Goal: Transaction & Acquisition: Purchase product/service

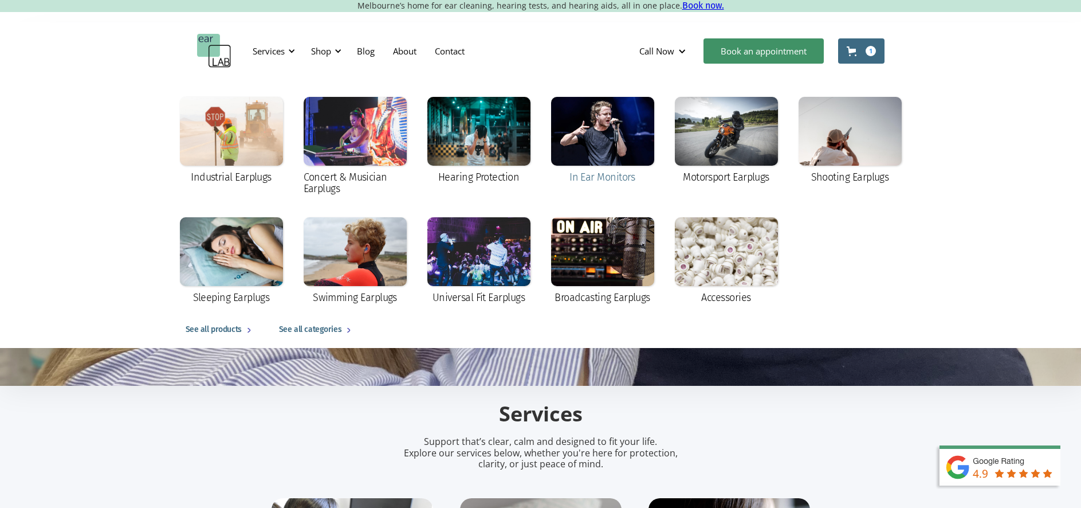
click at [586, 142] on div at bounding box center [602, 131] width 103 height 69
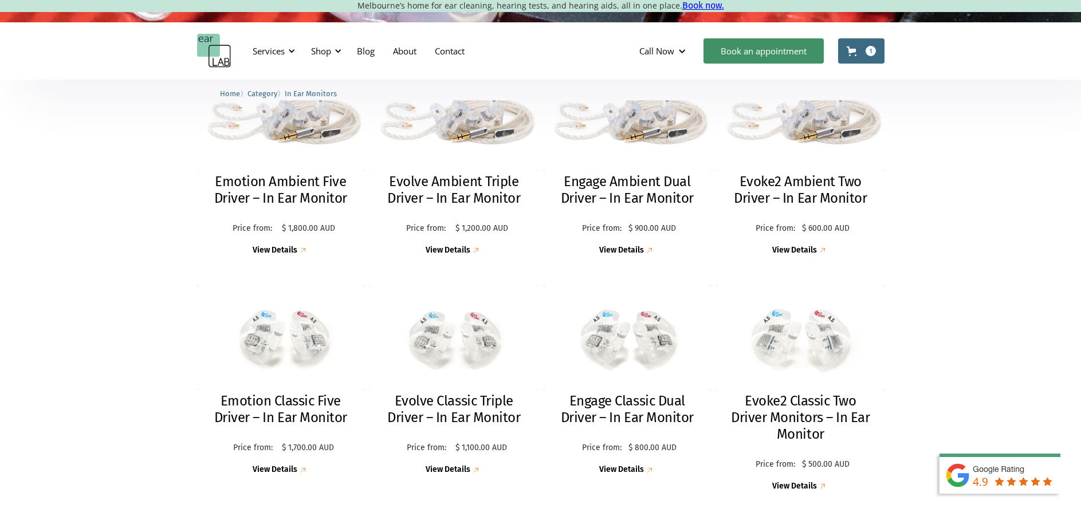
scroll to position [333, 0]
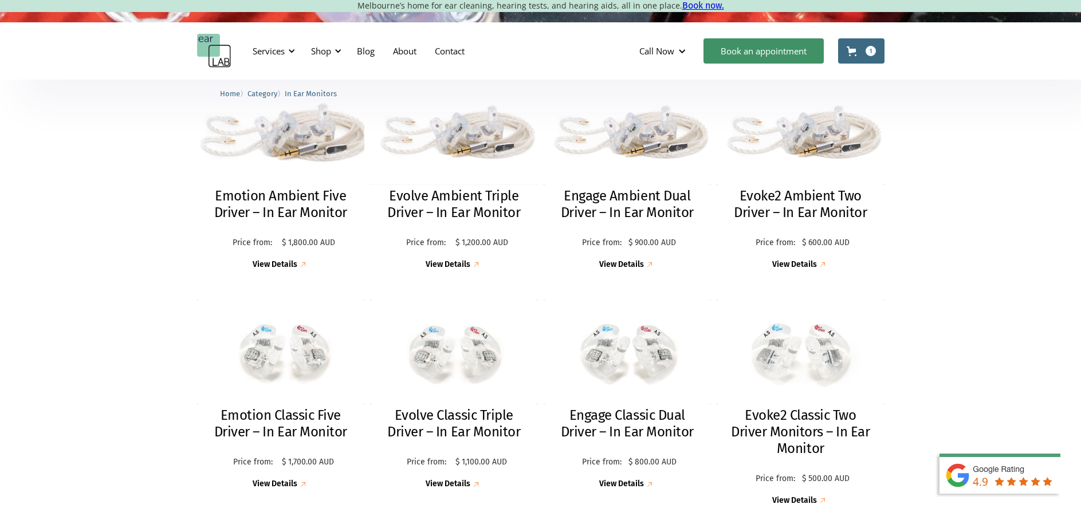
click at [245, 187] on link "Emotion Ambient Five Driver – In Ear Monitor Price from: $ 1,800.00 AUD Price: …" at bounding box center [281, 171] width 168 height 197
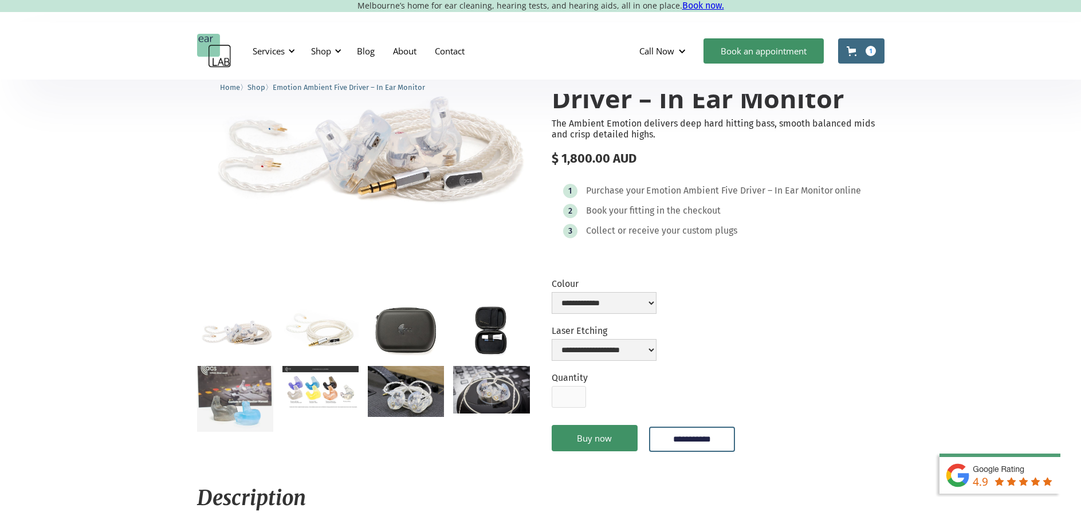
scroll to position [78, 0]
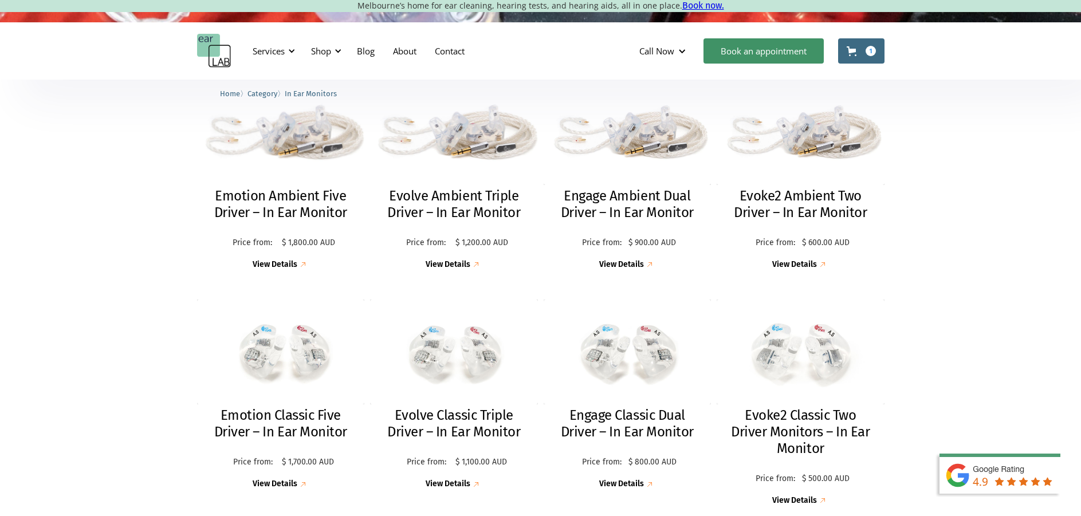
click at [320, 206] on h2 "Emotion Ambient Five Driver – In Ear Monitor" at bounding box center [281, 204] width 145 height 33
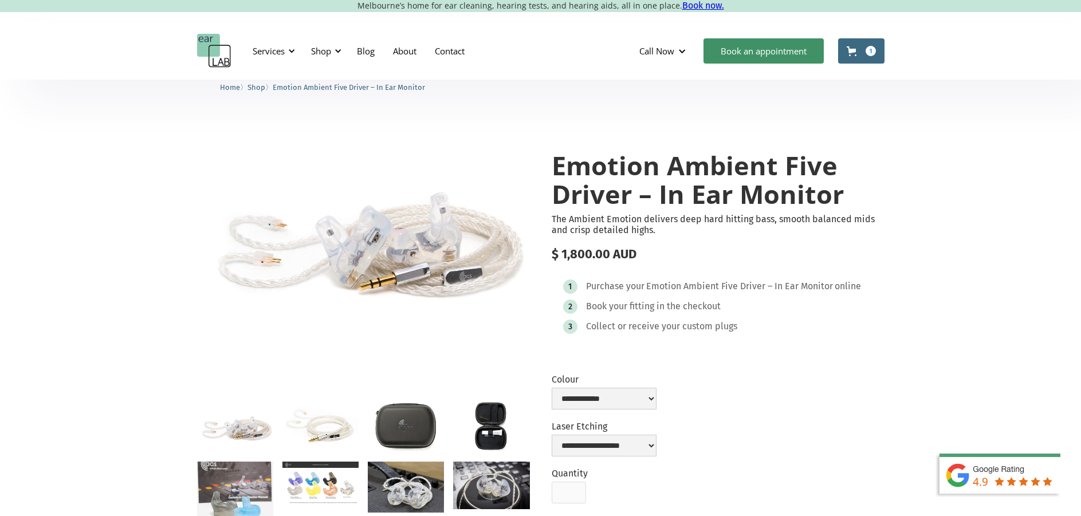
drag, startPoint x: 741, startPoint y: 436, endPoint x: 709, endPoint y: 514, distance: 84.6
click at [741, 436] on form "**********" at bounding box center [718, 468] width 333 height 188
